Goal: Task Accomplishment & Management: Complete application form

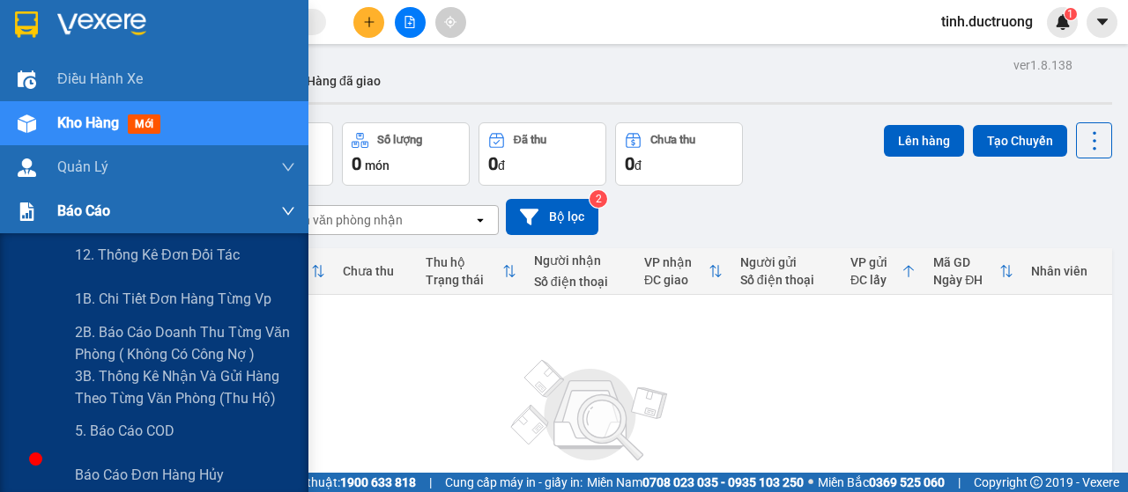
click at [65, 212] on span "Báo cáo" at bounding box center [83, 211] width 53 height 22
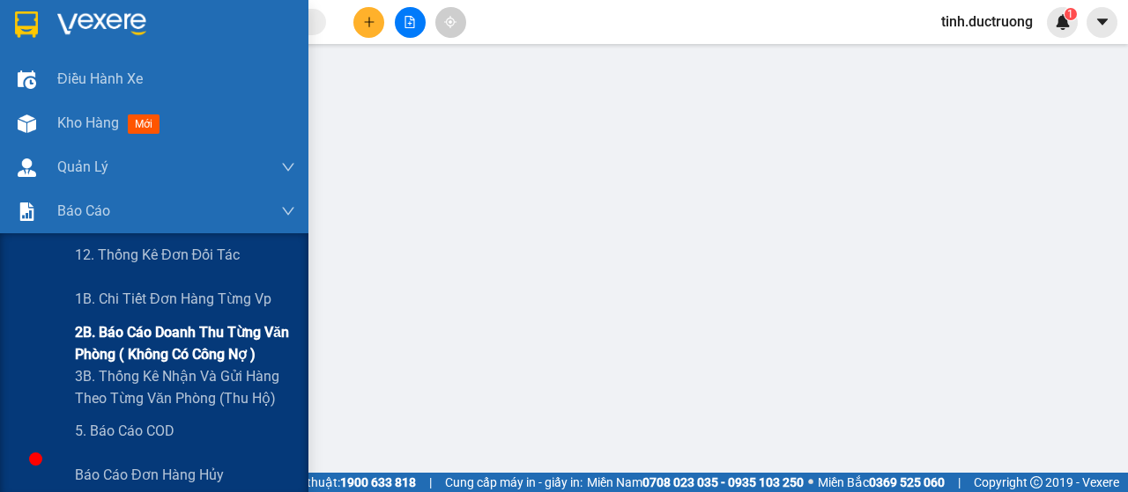
click at [115, 332] on span "2B. Báo cáo doanh thu từng văn phòng ( không có công nợ )" at bounding box center [185, 344] width 220 height 44
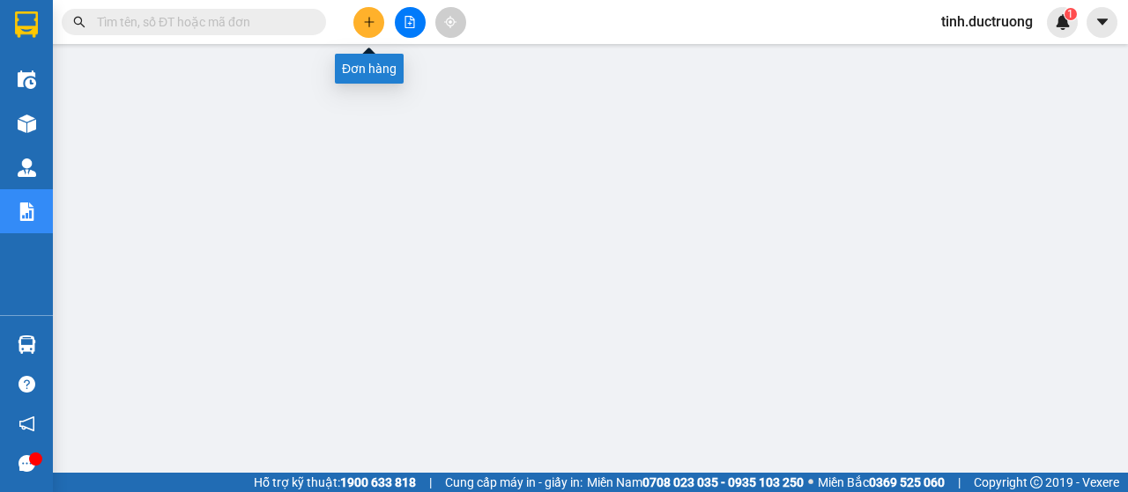
click at [365, 19] on icon "plus" at bounding box center [369, 22] width 12 height 12
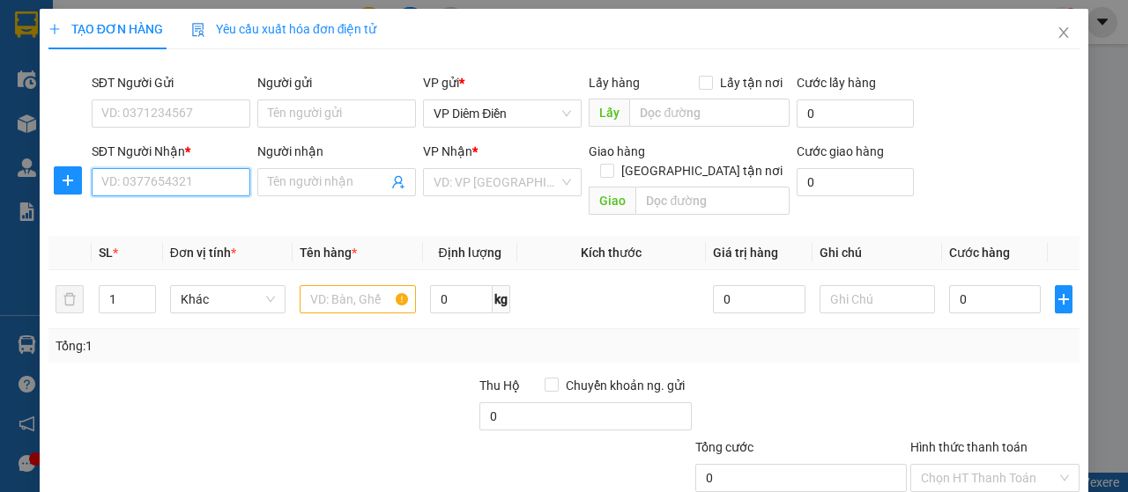
click at [199, 186] on input "SĐT Người Nhận *" at bounding box center [171, 182] width 159 height 28
click at [189, 223] on div "0398330070" at bounding box center [169, 216] width 136 height 19
type input "0398330070"
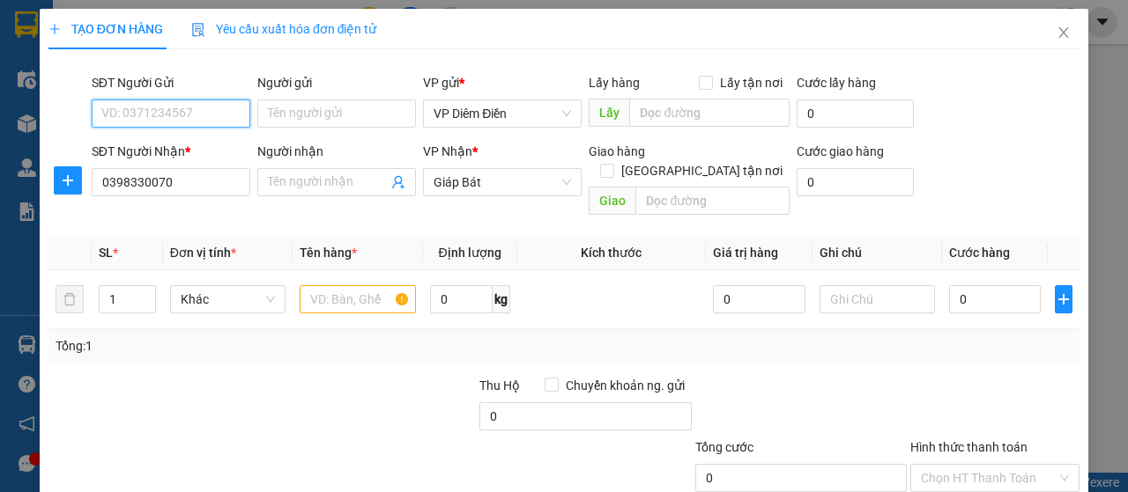
click at [226, 114] on input "SĐT Người Gửi" at bounding box center [171, 114] width 159 height 28
click at [208, 145] on div "0376890641" at bounding box center [169, 147] width 136 height 19
type input "0376890641"
click at [332, 288] on input "text" at bounding box center [357, 299] width 115 height 28
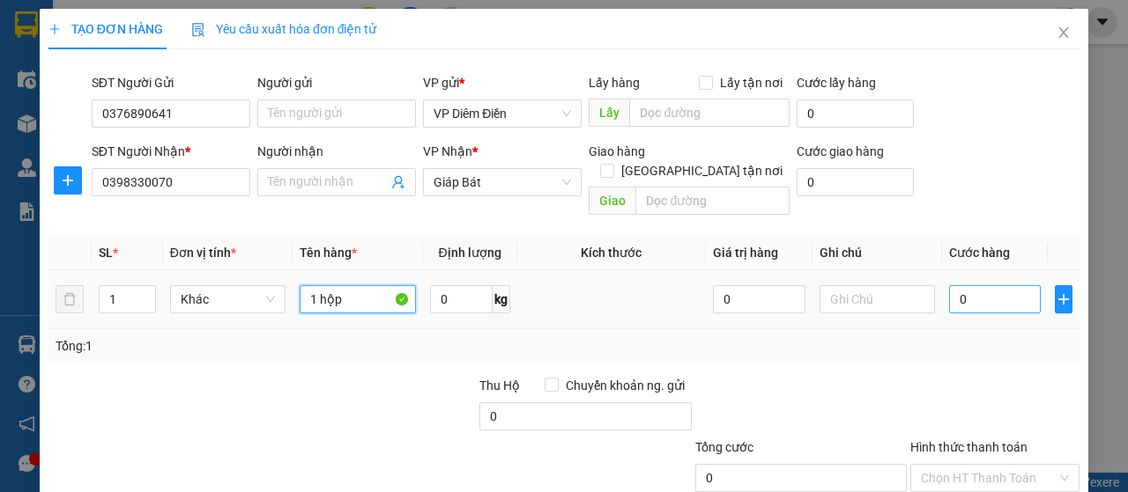
type input "1 hộp"
click at [995, 285] on input "0" at bounding box center [995, 299] width 92 height 28
type input "3"
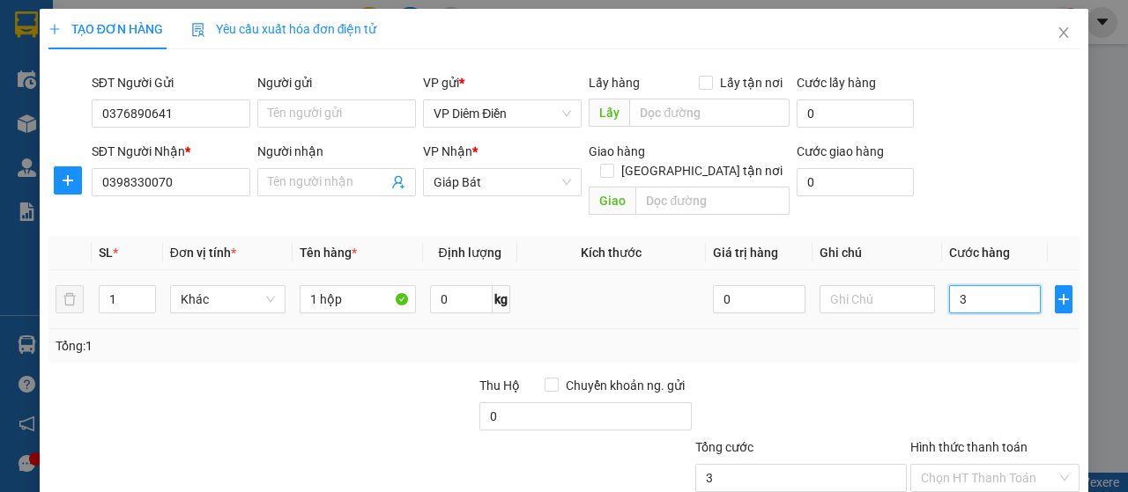
type input "30"
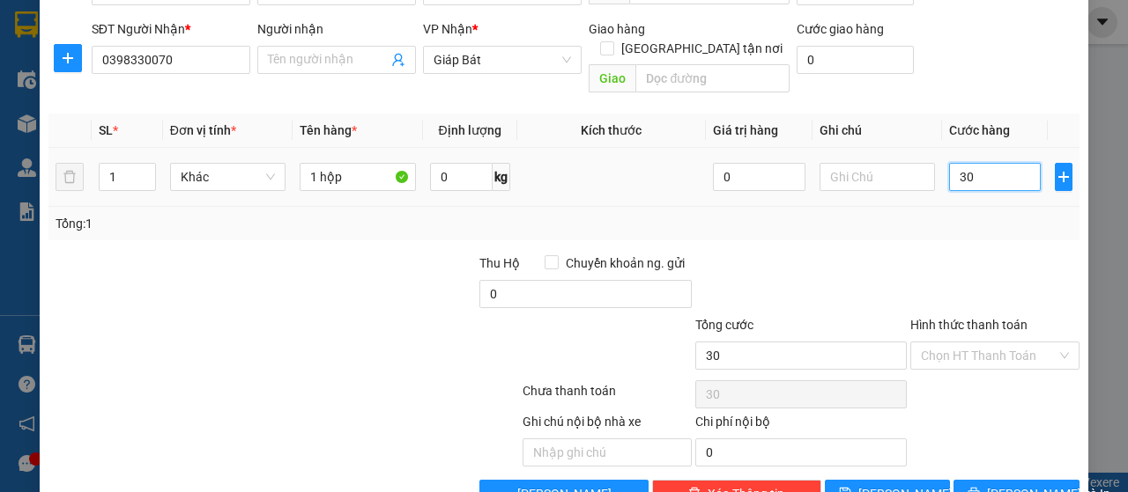
scroll to position [151, 0]
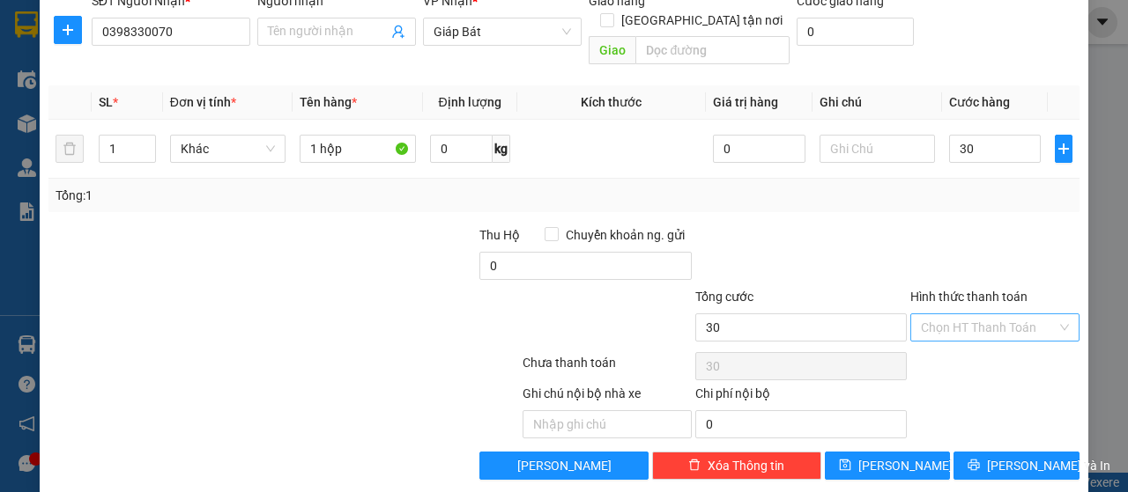
type input "30.000"
click at [985, 314] on input "Hình thức thanh toán" at bounding box center [989, 327] width 136 height 26
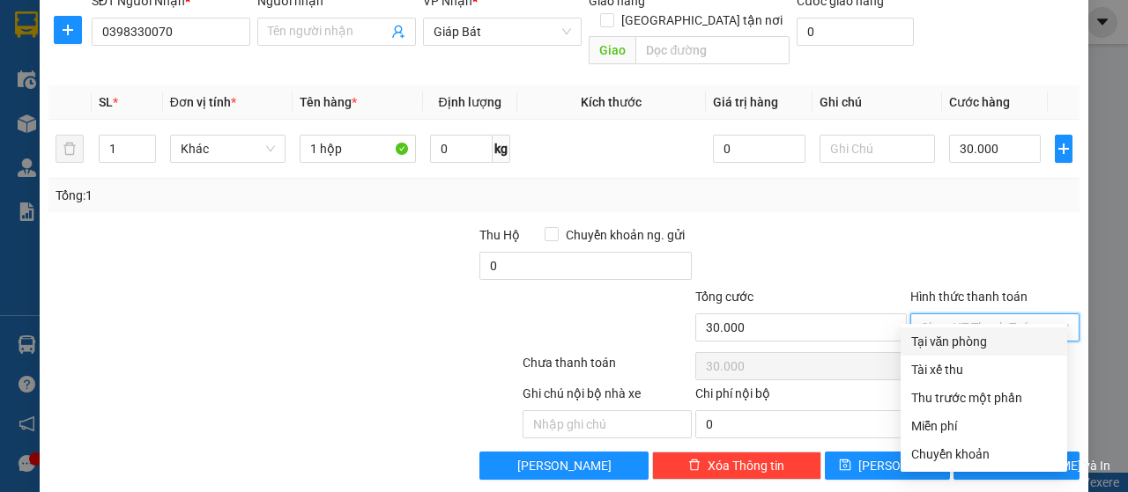
click at [1002, 338] on div "Tại văn phòng" at bounding box center [983, 341] width 145 height 19
type input "0"
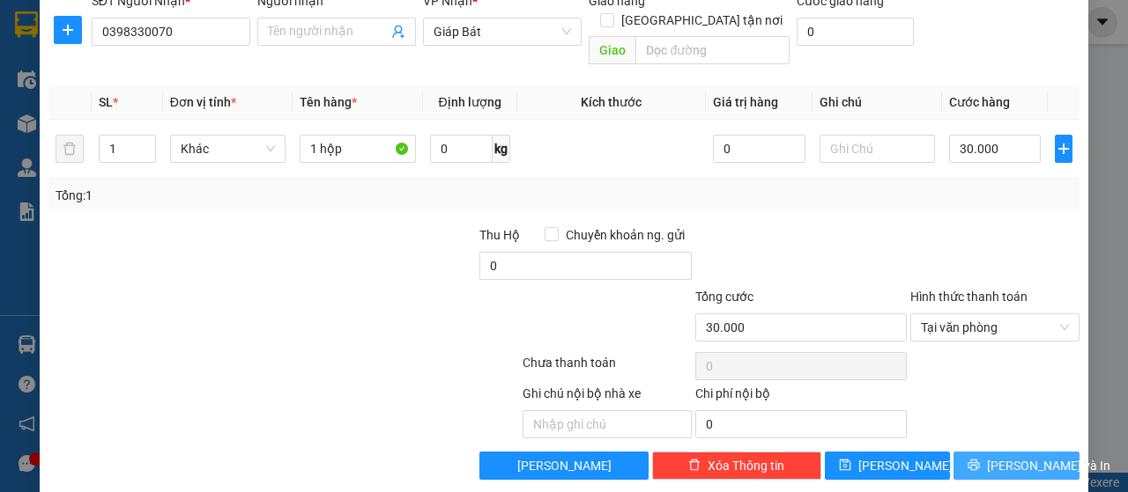
click at [1027, 456] on span "[PERSON_NAME] và In" at bounding box center [1048, 465] width 123 height 19
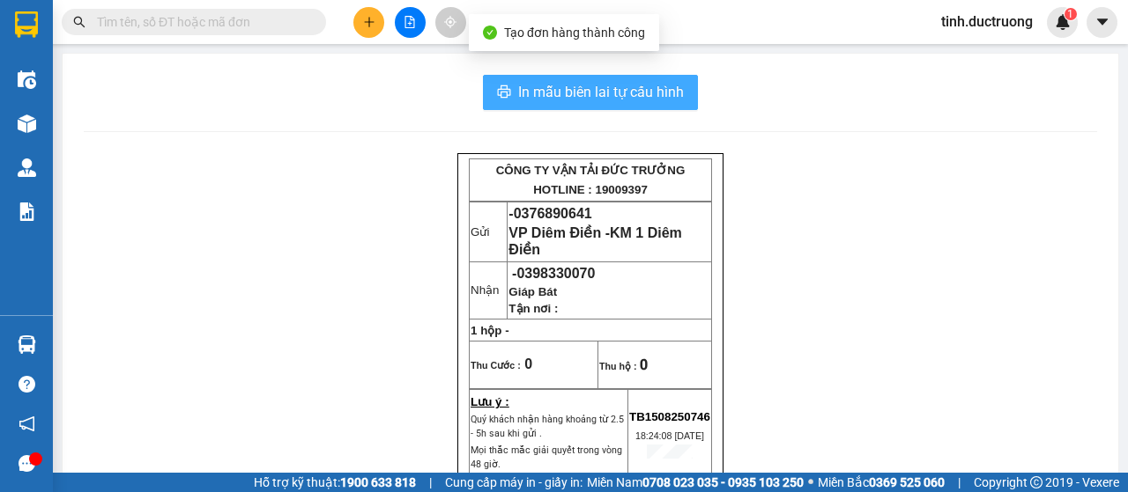
click at [599, 102] on span "In mẫu biên lai tự cấu hình" at bounding box center [601, 92] width 166 height 22
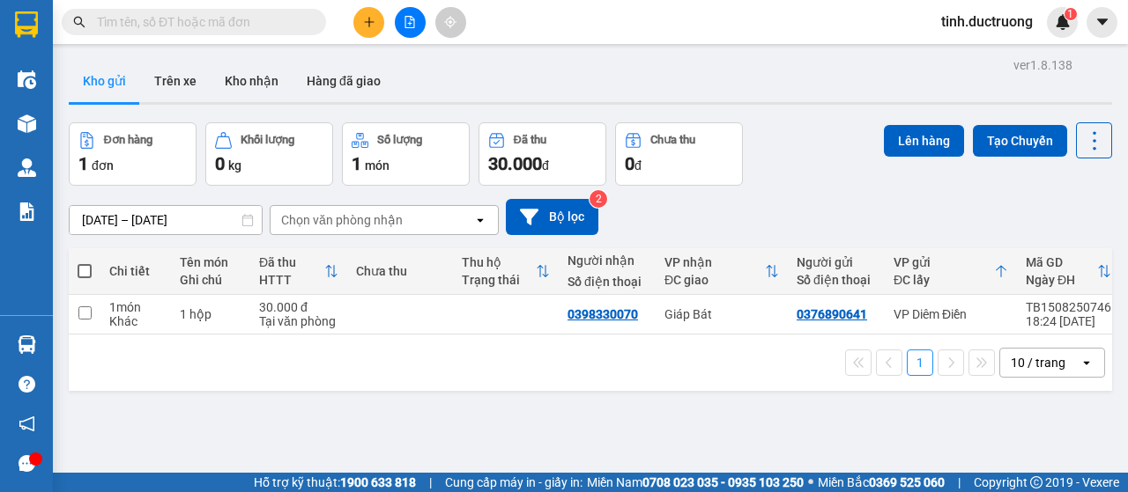
scroll to position [206, 0]
click at [85, 268] on span at bounding box center [85, 271] width 14 height 14
click at [85, 263] on input "checkbox" at bounding box center [85, 263] width 0 height 0
checkbox input "true"
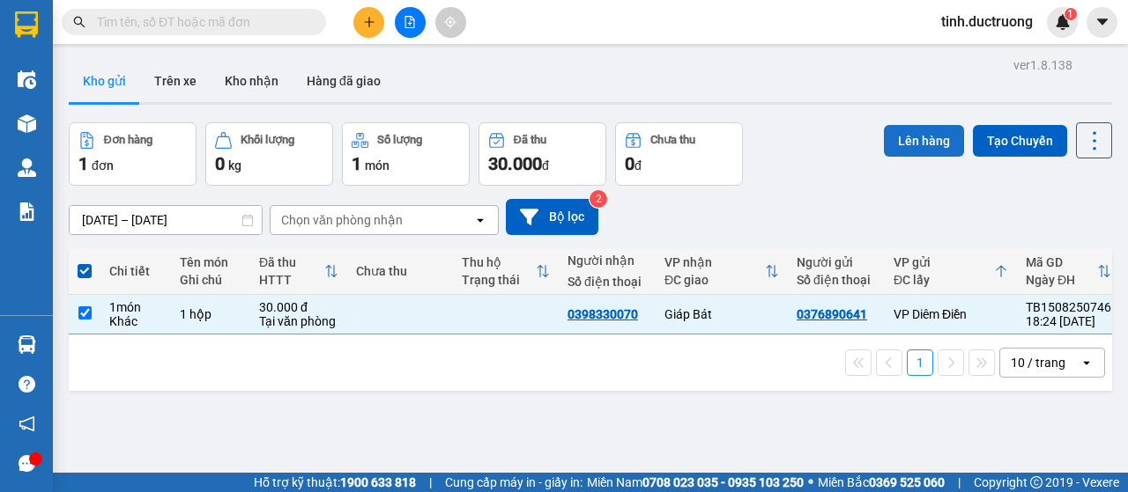
click at [921, 135] on button "Lên hàng" at bounding box center [924, 141] width 80 height 32
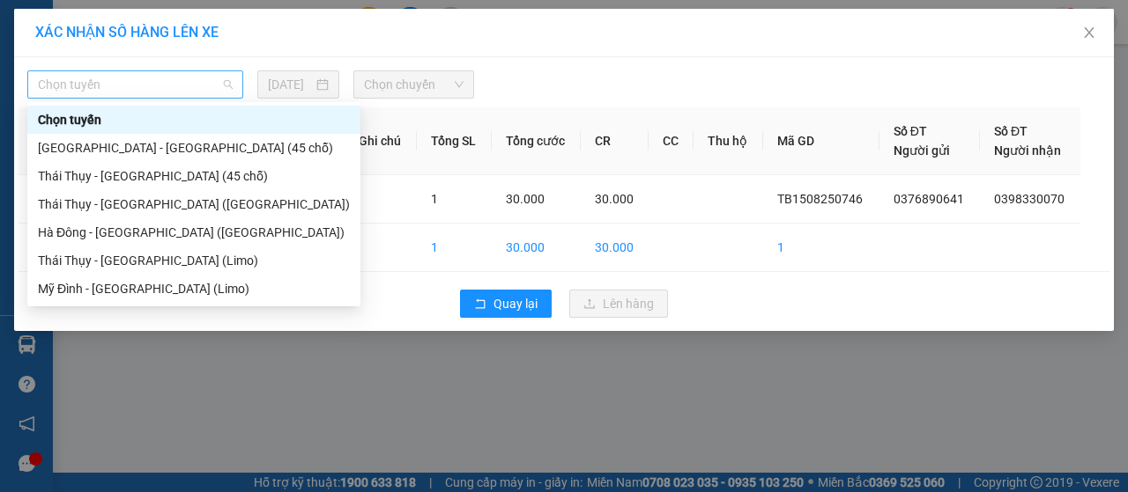
click at [183, 80] on span "Chọn tuyến" at bounding box center [135, 84] width 195 height 26
click at [117, 179] on div "Thái Thụy - [GEOGRAPHIC_DATA] (45 chỗ)" at bounding box center [194, 175] width 312 height 19
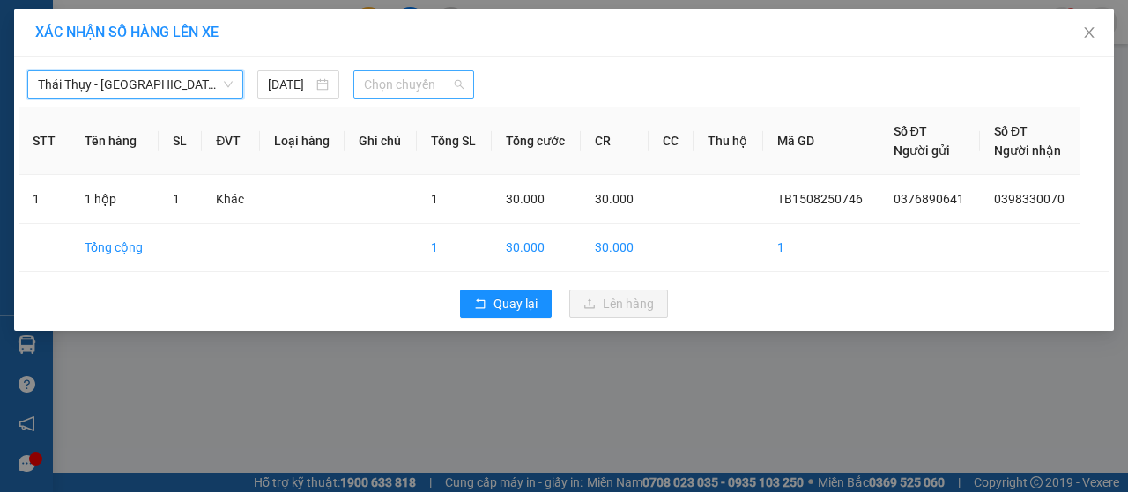
click at [403, 84] on span "Chọn chuyến" at bounding box center [413, 84] width 99 height 26
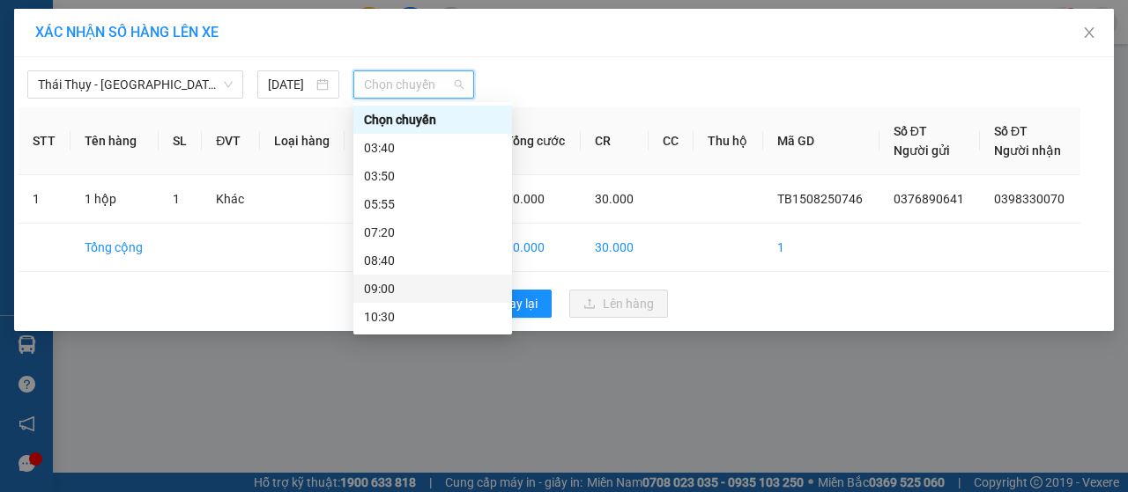
scroll to position [254, 0]
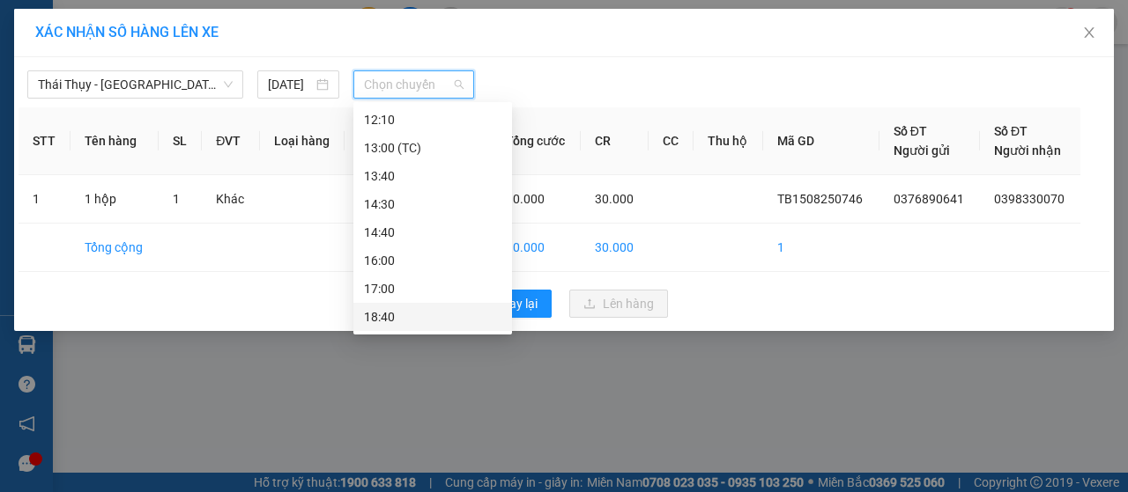
drag, startPoint x: 374, startPoint y: 316, endPoint x: 419, endPoint y: 325, distance: 45.8
click at [375, 316] on div "18:40" at bounding box center [432, 316] width 137 height 19
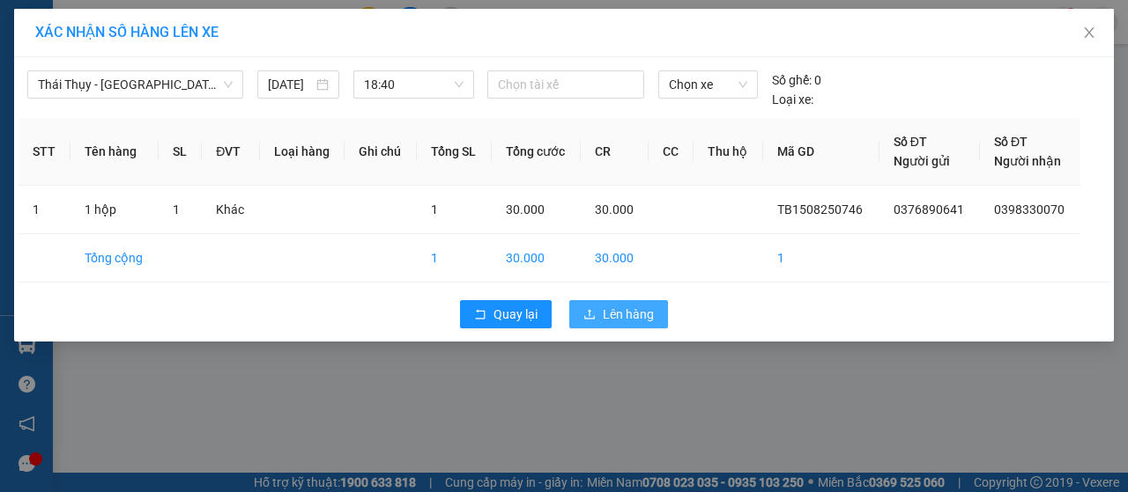
click at [630, 314] on span "Lên hàng" at bounding box center [628, 314] width 51 height 19
